Goal: Task Accomplishment & Management: Manage account settings

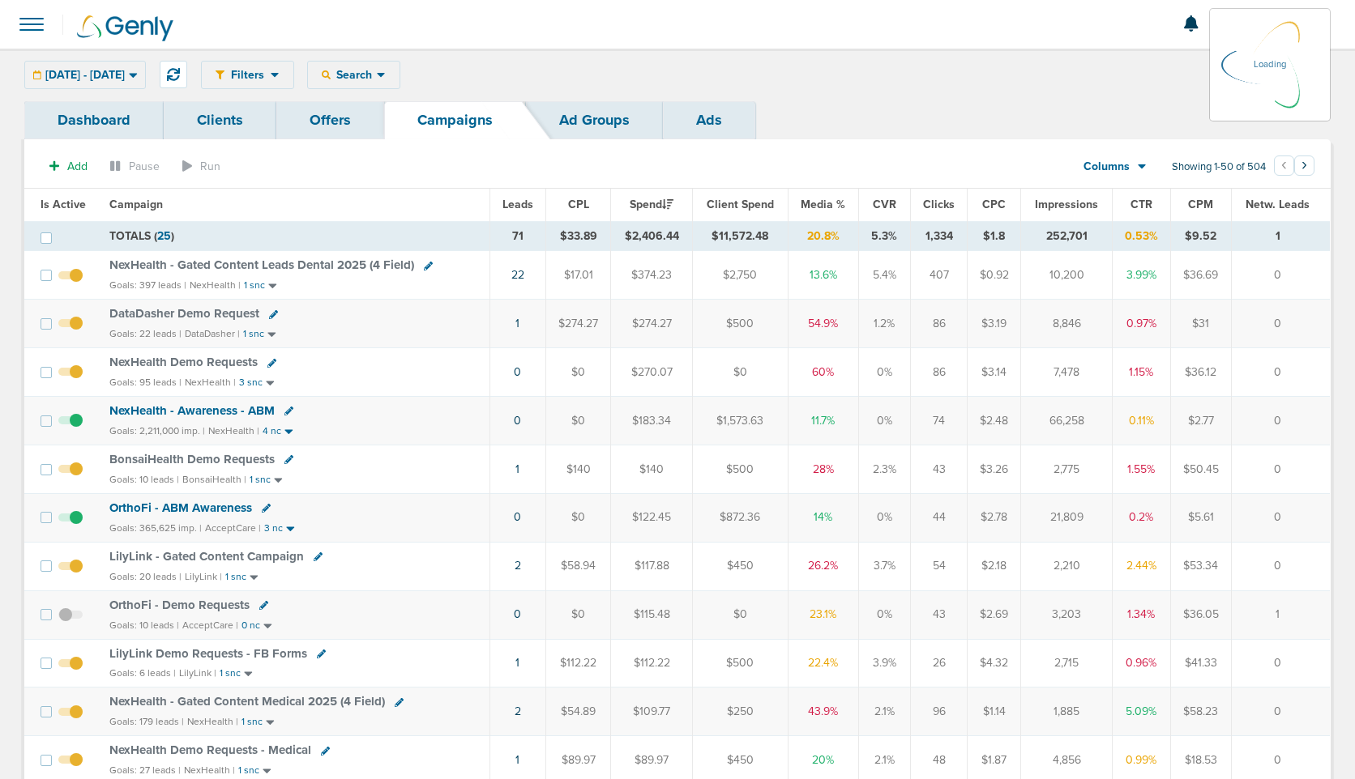
click at [521, 184] on section "Add Pause Run Columns Media Stats Sales Performance Custom Showing 1-50 of 504 …" at bounding box center [677, 170] width 1306 height 37
click at [519, 208] on span "Leads" at bounding box center [517, 205] width 31 height 14
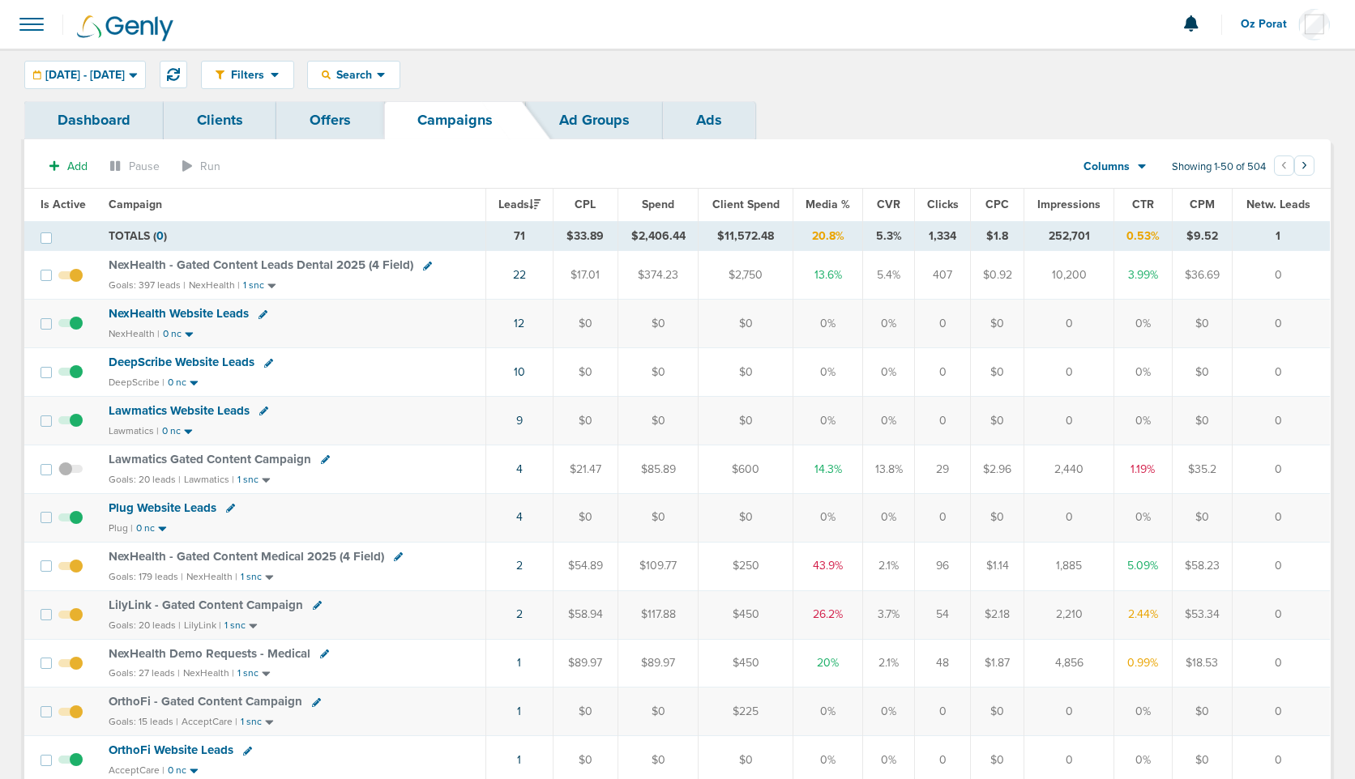
click at [208, 122] on link "Clients" at bounding box center [220, 120] width 113 height 38
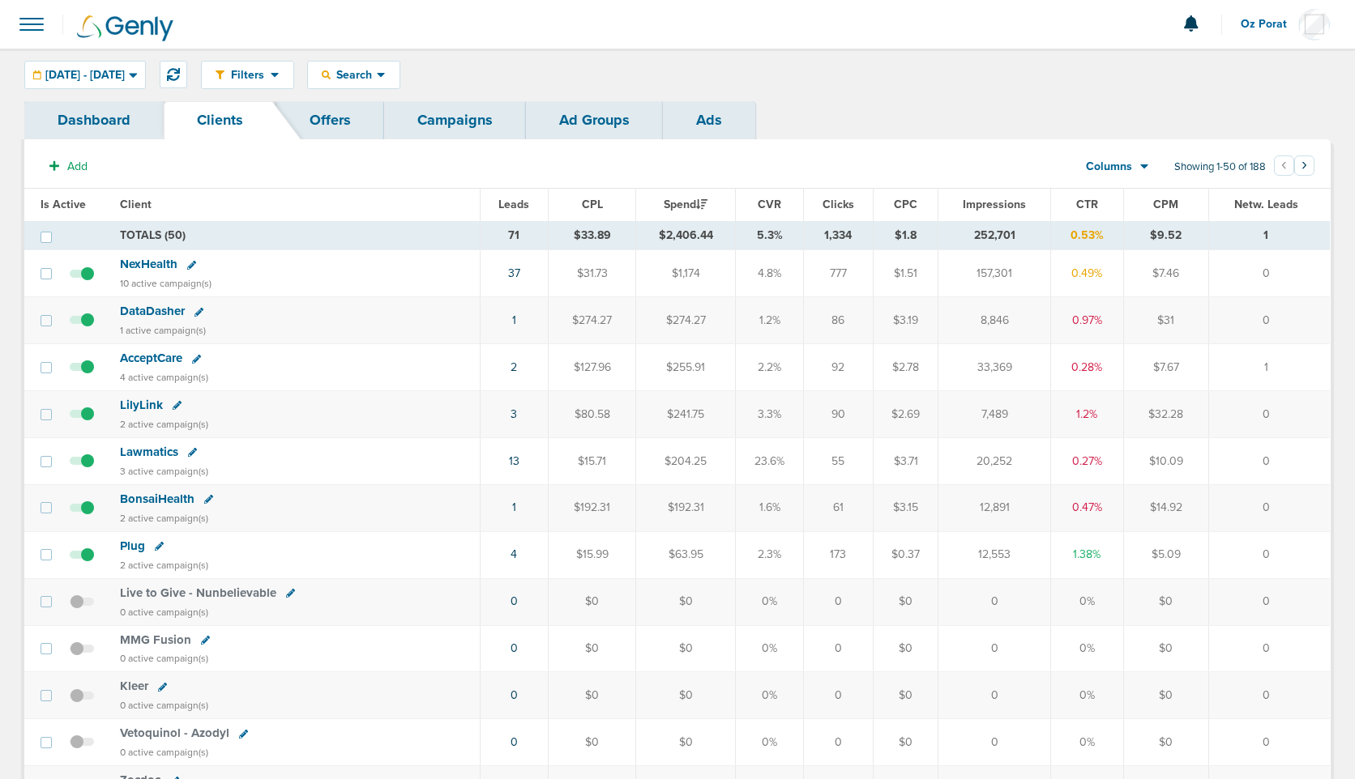
click at [208, 497] on icon at bounding box center [208, 499] width 9 height 9
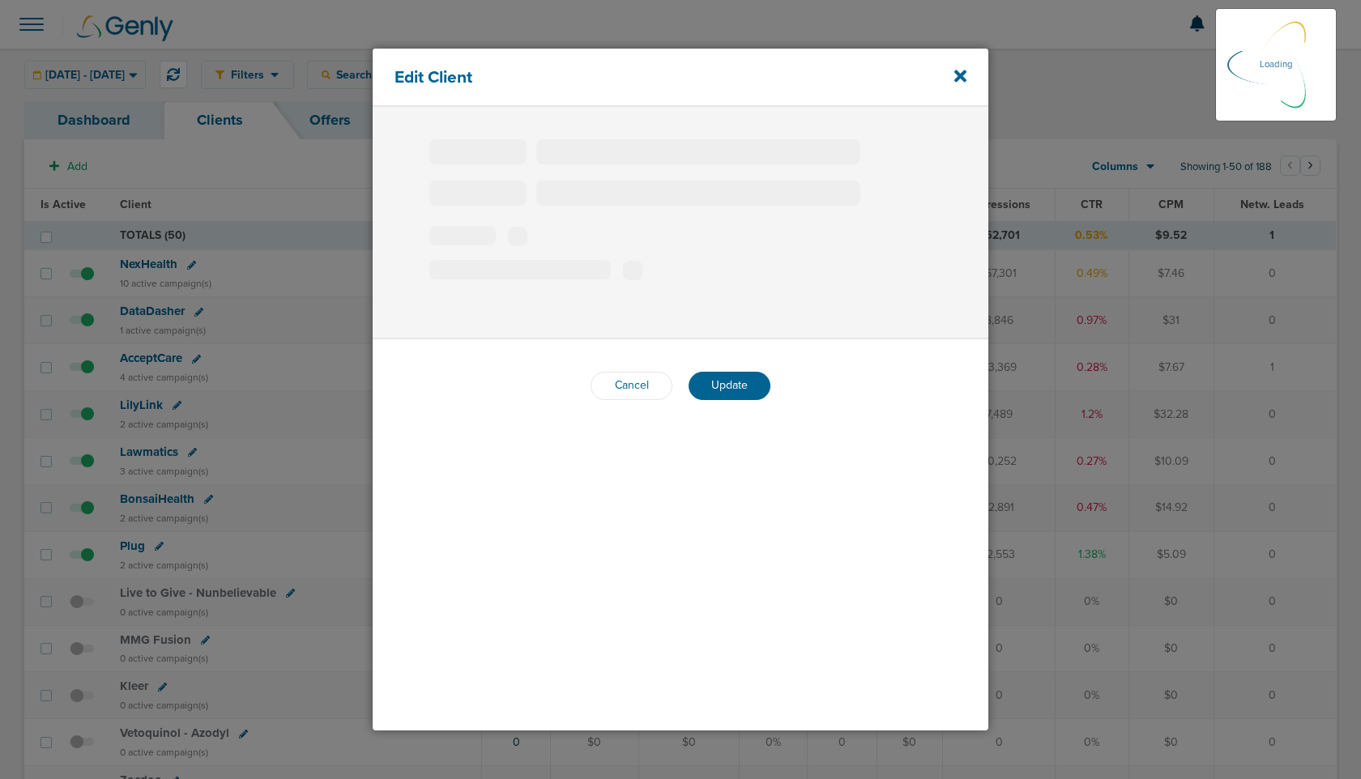
type input "BonsaiHealth"
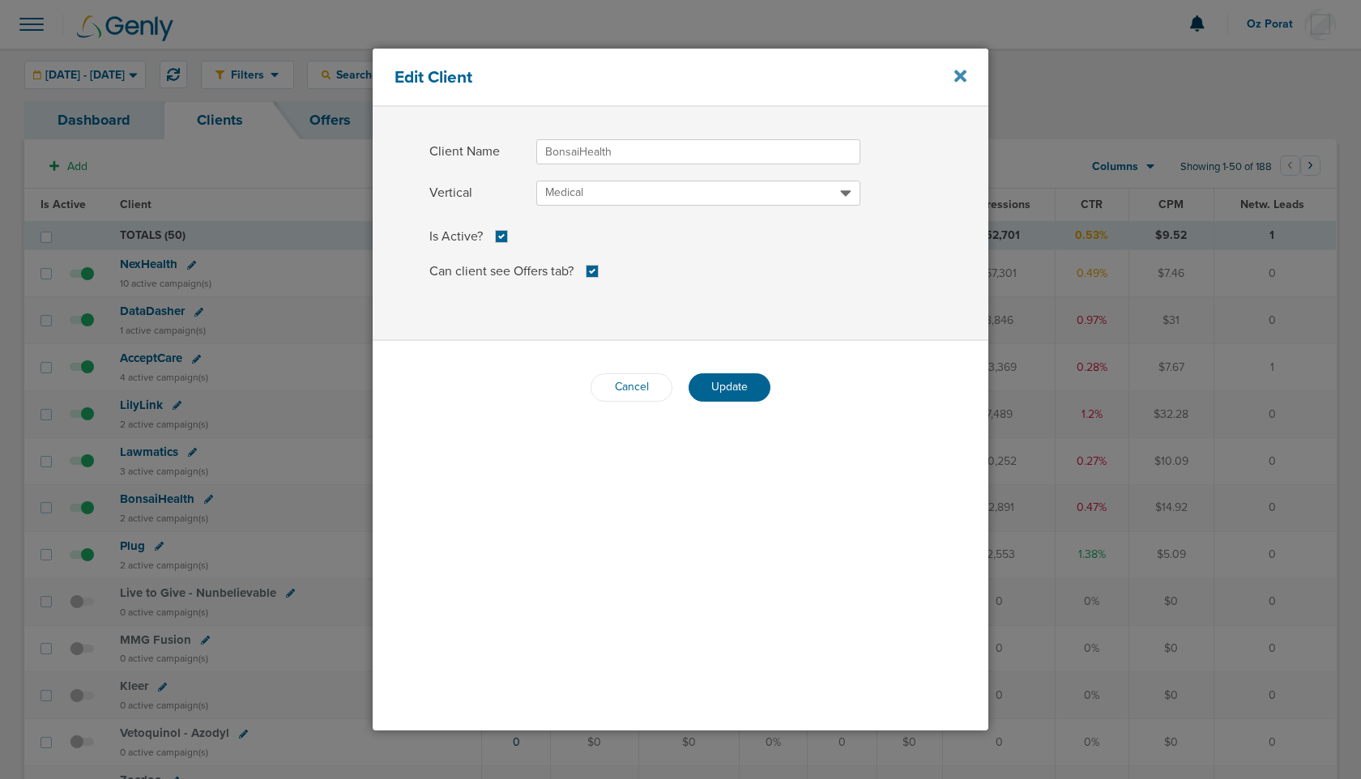
click at [958, 72] on icon at bounding box center [961, 76] width 12 height 12
